Goal: Task Accomplishment & Management: Complete application form

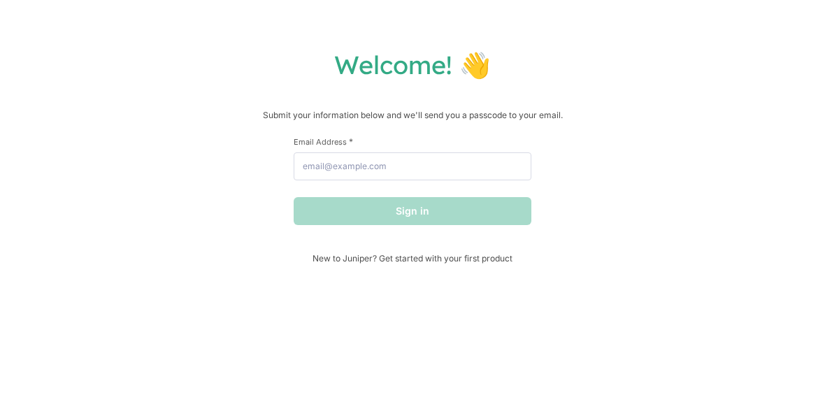
click at [486, 262] on span "New to Juniper? Get started with your first product" at bounding box center [413, 258] width 238 height 10
click at [486, 180] on input "Email Address *" at bounding box center [413, 166] width 238 height 28
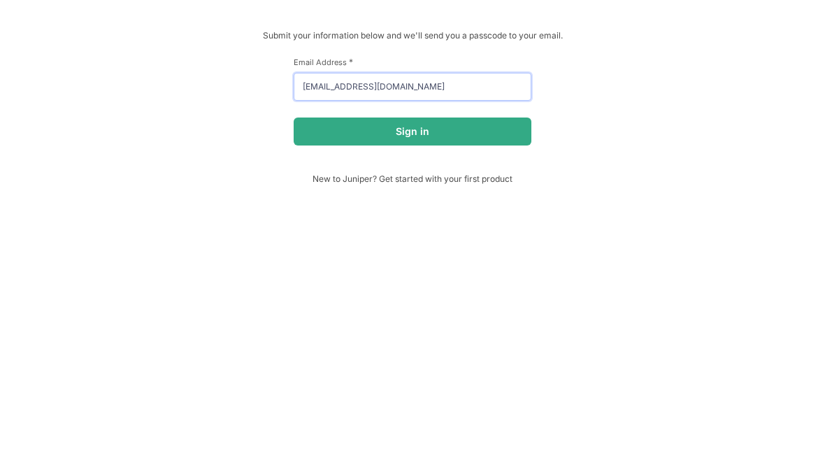
type input "[EMAIL_ADDRESS][DOMAIN_NAME]"
click at [487, 197] on button "Sign in" at bounding box center [413, 211] width 238 height 28
